Goal: Transaction & Acquisition: Obtain resource

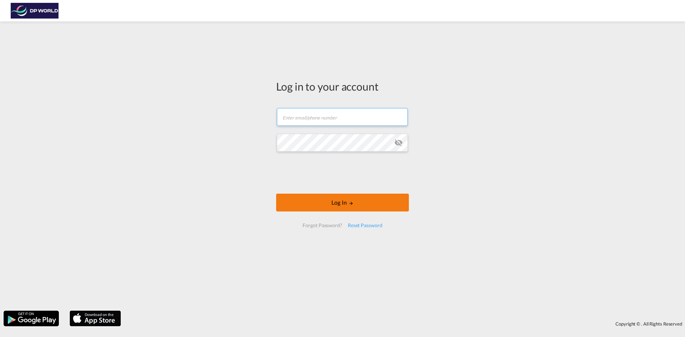
type input "jason.pandeloglou@dpworld.com"
click at [320, 206] on button "Log In" at bounding box center [342, 203] width 133 height 18
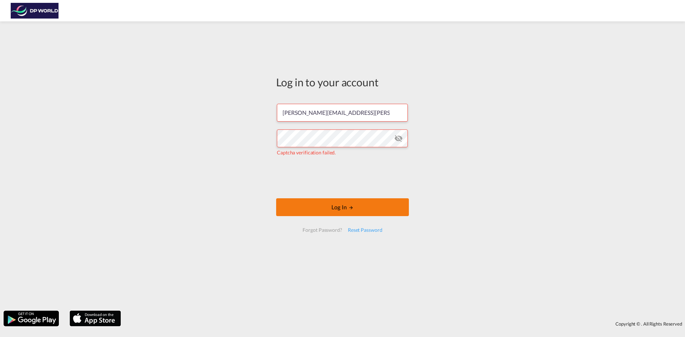
click at [327, 204] on button "Log In" at bounding box center [342, 207] width 133 height 18
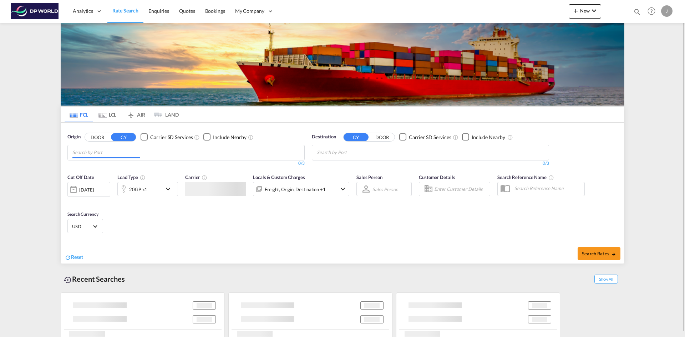
click at [94, 154] on input "Chips input." at bounding box center [106, 152] width 68 height 11
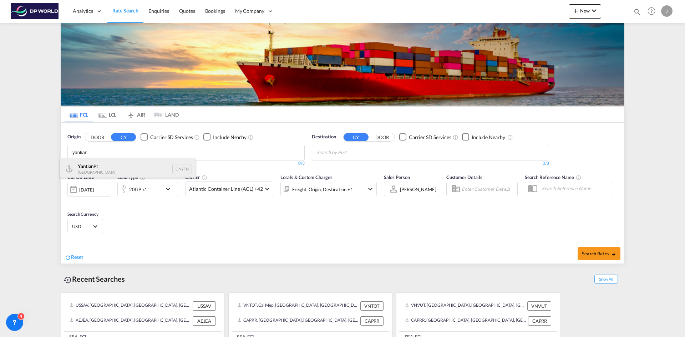
type input "yantian"
click at [104, 167] on div "Yantian Pt China CNYTN" at bounding box center [128, 168] width 136 height 21
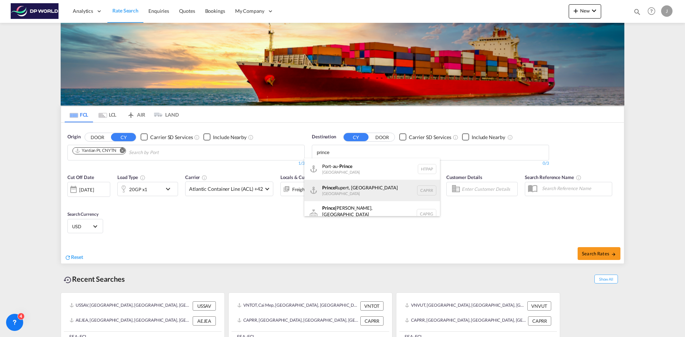
type input "prince"
click at [354, 197] on div "Prince Rupert, BC Canada CAPRR" at bounding box center [372, 190] width 136 height 21
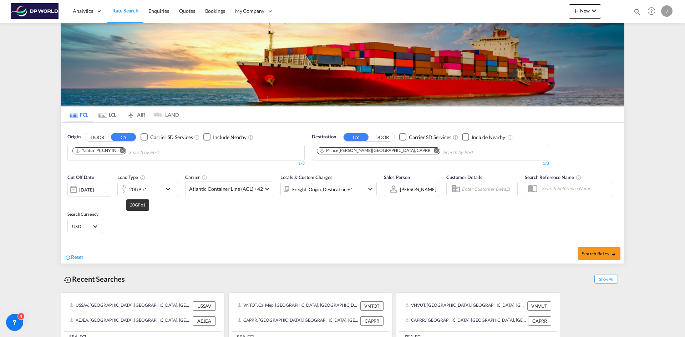
drag, startPoint x: 143, startPoint y: 188, endPoint x: 146, endPoint y: 201, distance: 13.8
click at [143, 187] on div "20GP x1" at bounding box center [138, 190] width 18 height 10
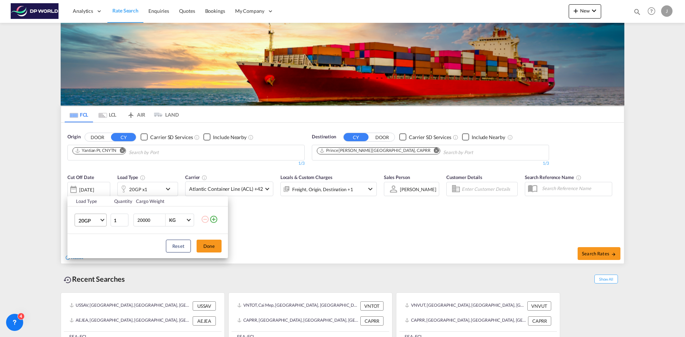
click at [89, 218] on span "20GP" at bounding box center [89, 220] width 21 height 7
drag, startPoint x: 91, startPoint y: 257, endPoint x: 124, endPoint y: 235, distance: 39.7
click at [91, 256] on div "40HC" at bounding box center [85, 254] width 13 height 7
click at [208, 248] on button "Done" at bounding box center [209, 246] width 25 height 13
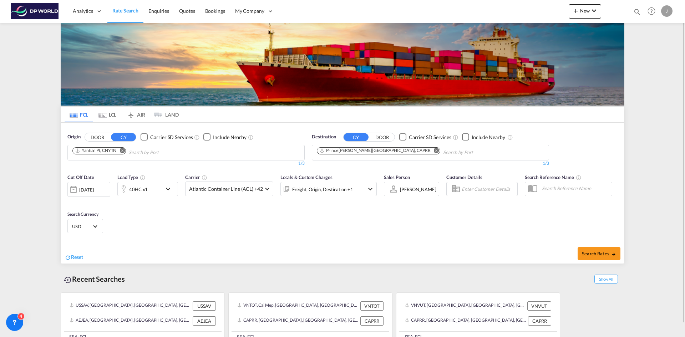
click at [84, 191] on div "25 Sep 2025" at bounding box center [86, 190] width 15 height 6
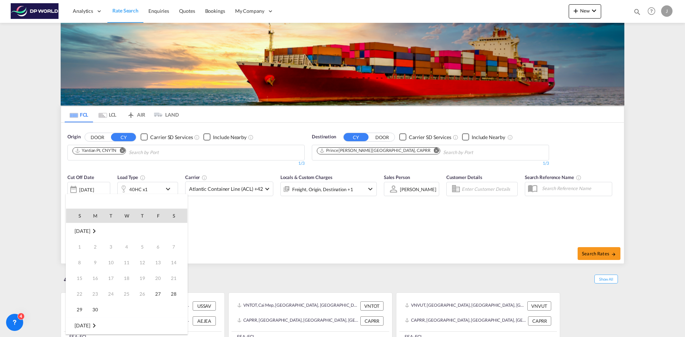
scroll to position [284, 0]
click at [145, 323] on span "2" at bounding box center [142, 326] width 14 height 14
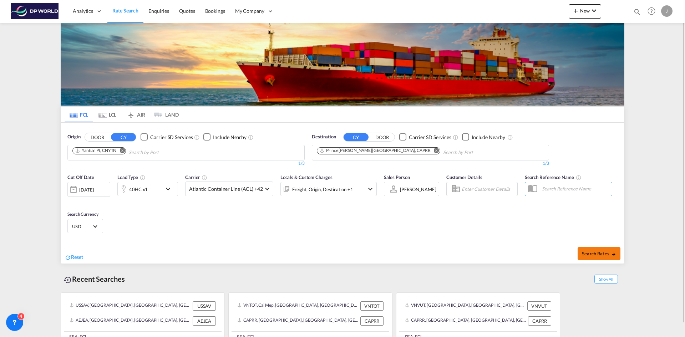
click at [597, 258] on button "Search Rates" at bounding box center [599, 253] width 43 height 13
type input "CNYTN to CAPRR / 2 Oct 2025"
